Goal: Browse casually

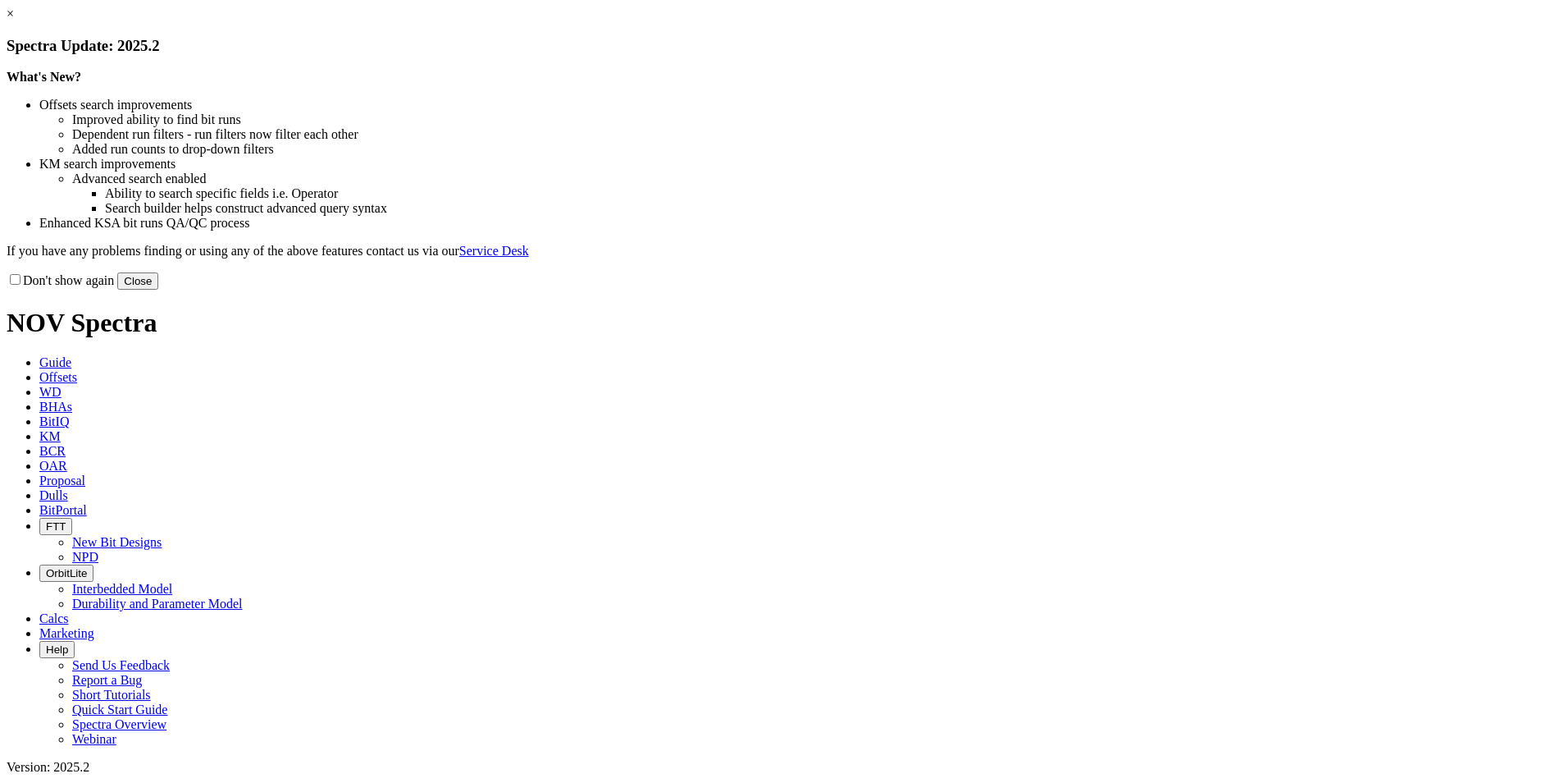
click at [158, 289] on button "Close" at bounding box center [137, 281] width 41 height 17
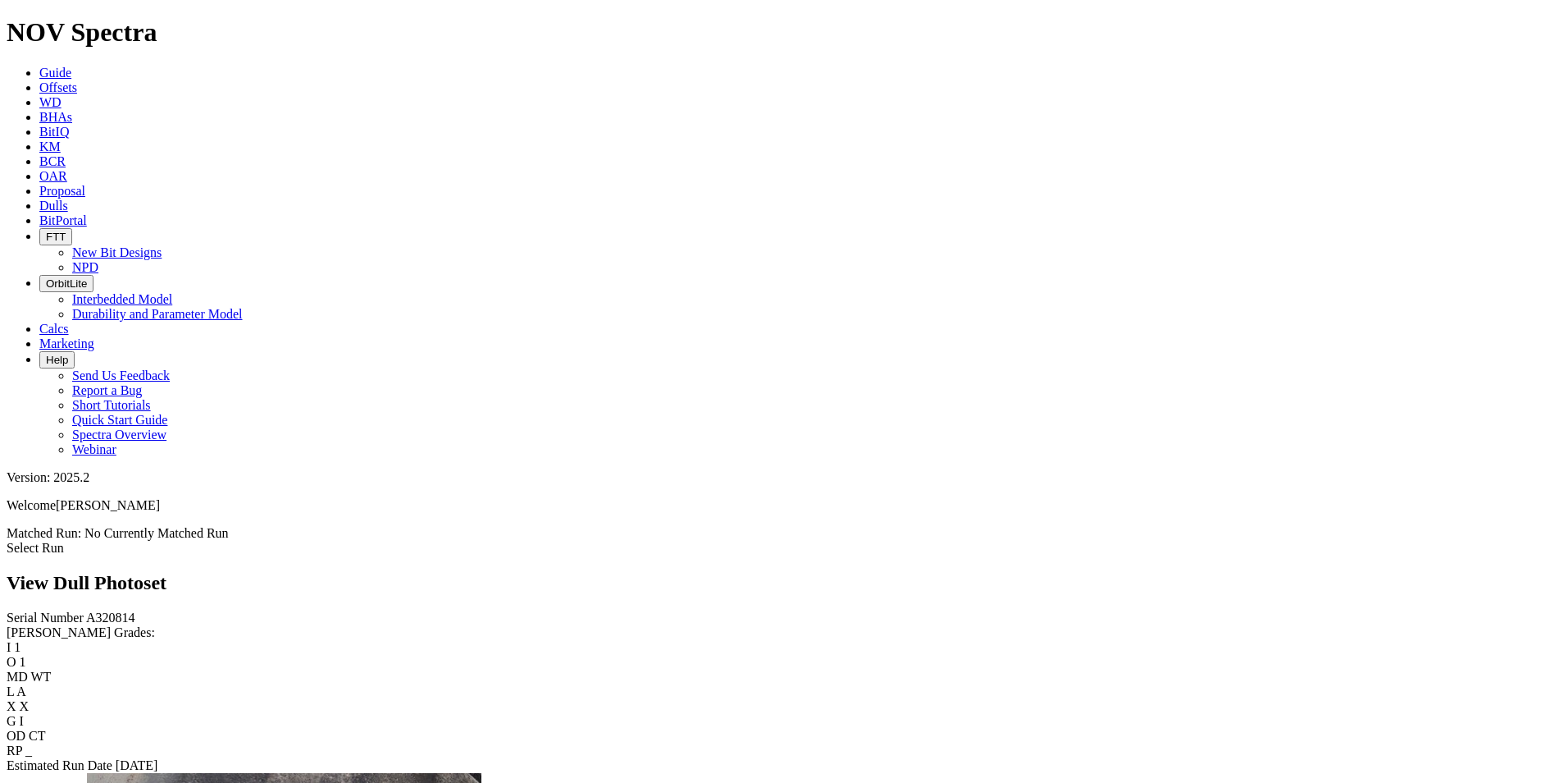
scroll to position [2625, 0]
drag, startPoint x: 1281, startPoint y: 130, endPoint x: 1248, endPoint y: 213, distance: 89.3
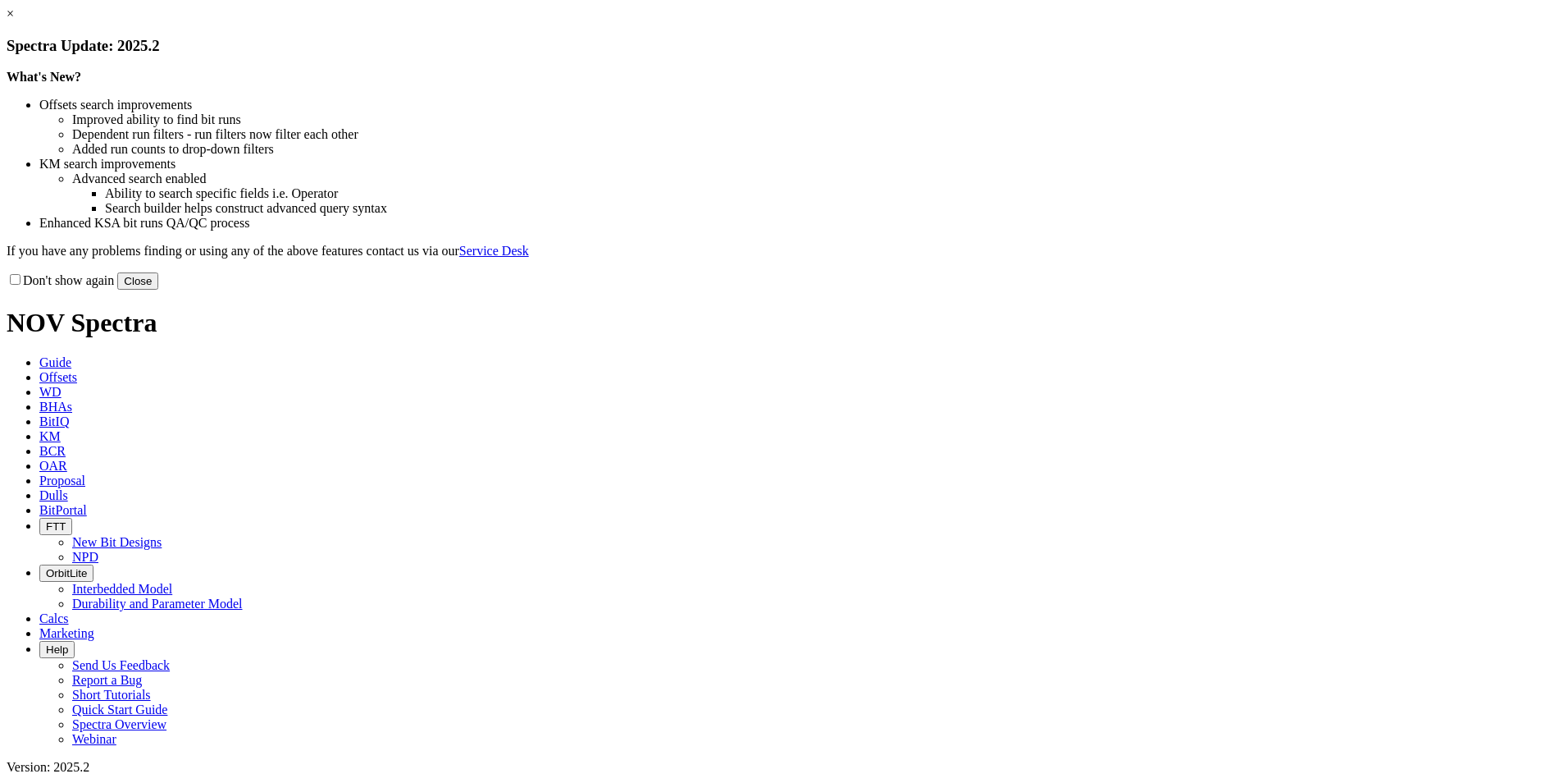
click at [158, 289] on button "Close" at bounding box center [137, 281] width 41 height 17
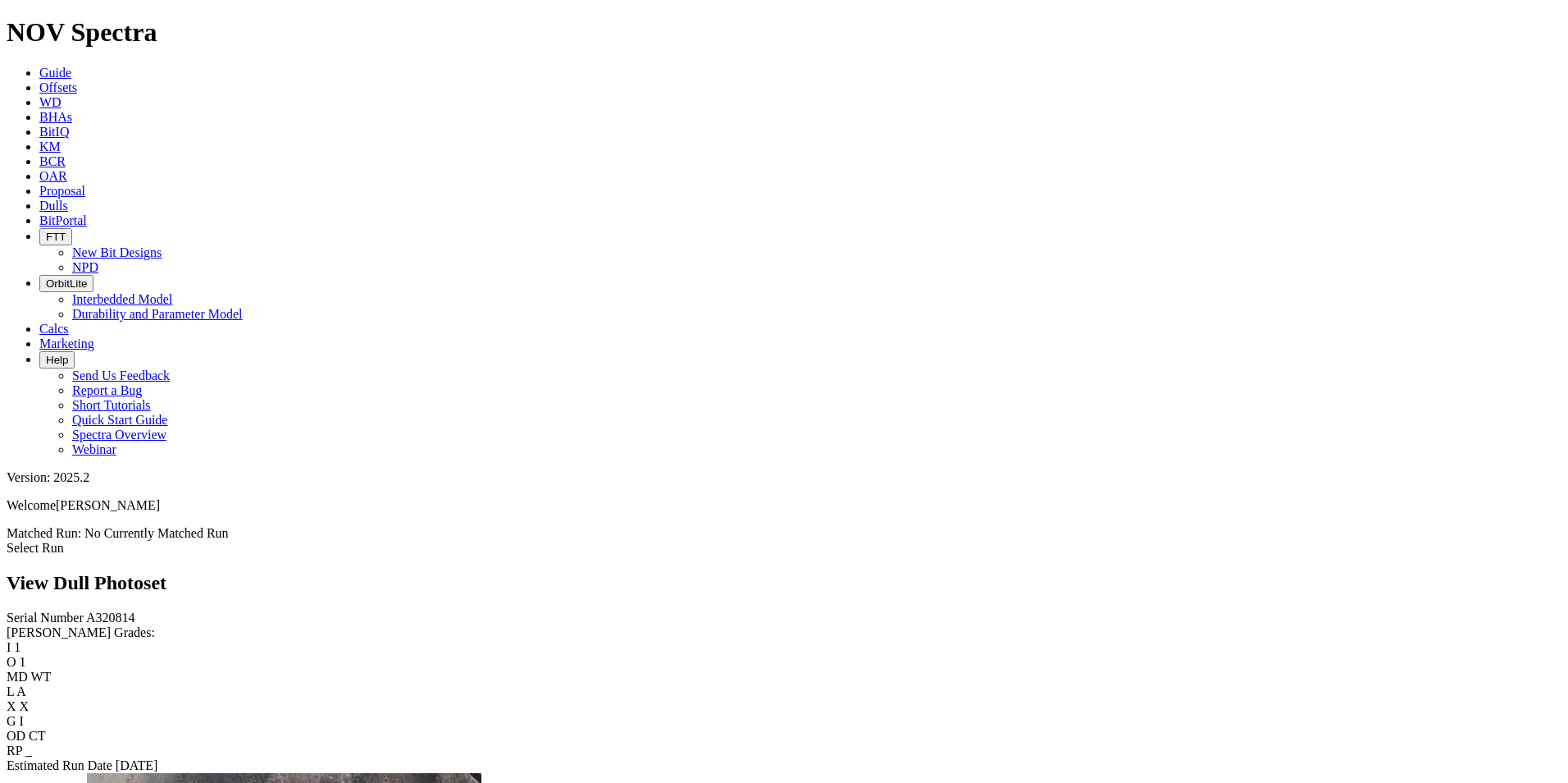
scroll to position [2488, 0]
drag, startPoint x: 1319, startPoint y: 292, endPoint x: 1233, endPoint y: 304, distance: 86.8
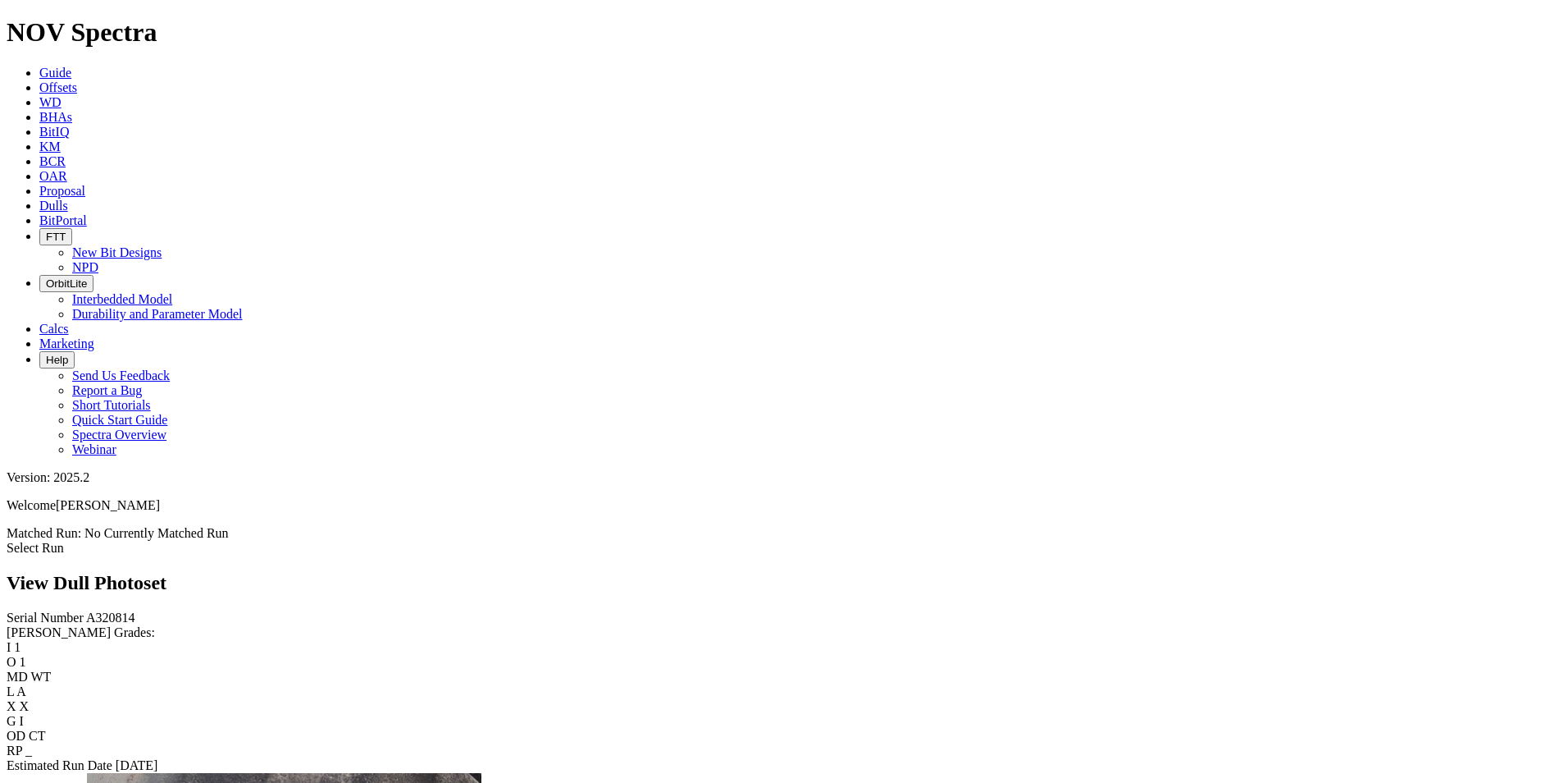
scroll to position [1258, 0]
